Goal: Find specific page/section: Find specific page/section

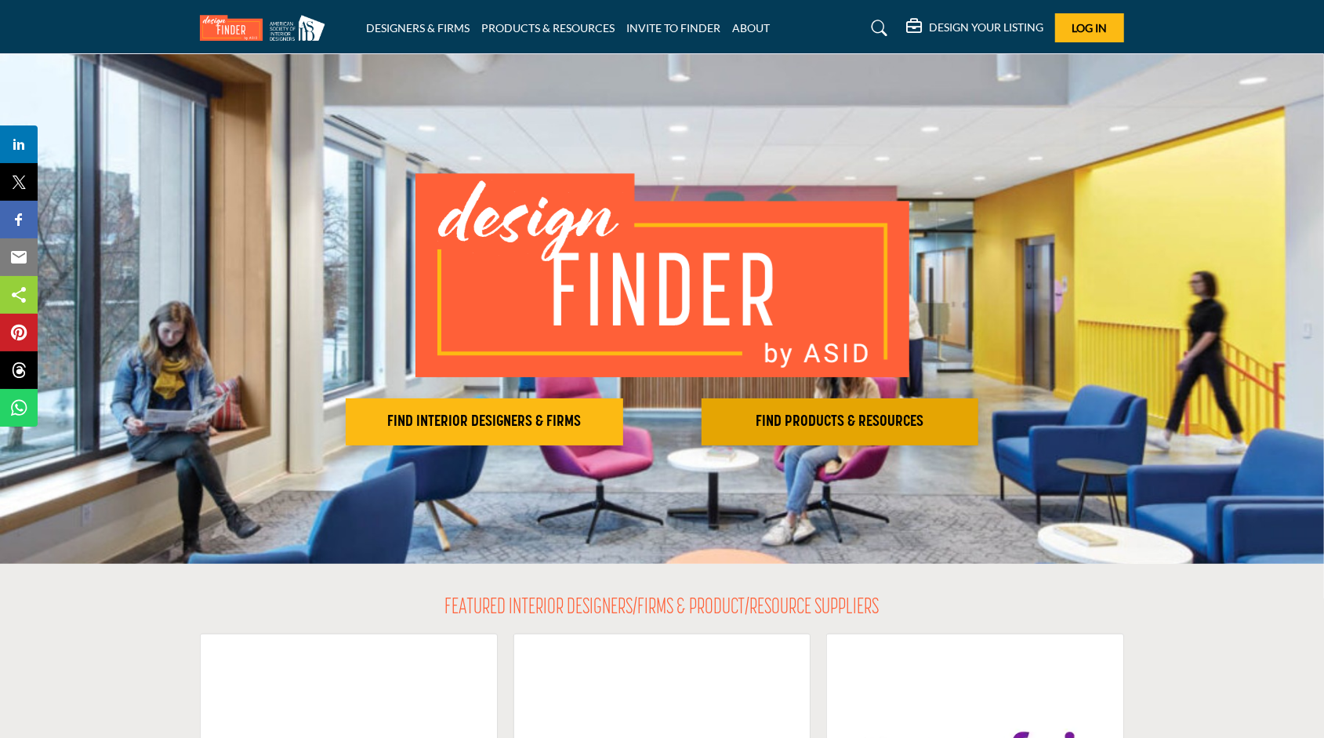
click at [619, 415] on h2 "FIND PRODUCTS & RESOURCES" at bounding box center [484, 421] width 268 height 19
